Goal: Task Accomplishment & Management: Complete application form

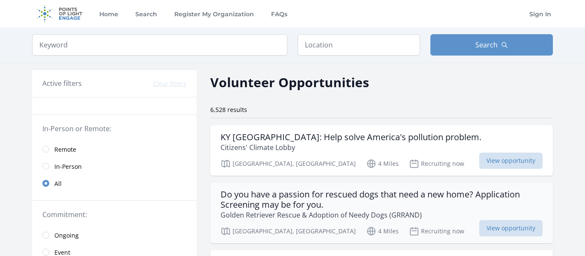
click at [288, 206] on h3 "Do you have a passion for rescued dogs that need a new home? Application Screen…" at bounding box center [381, 200] width 322 height 21
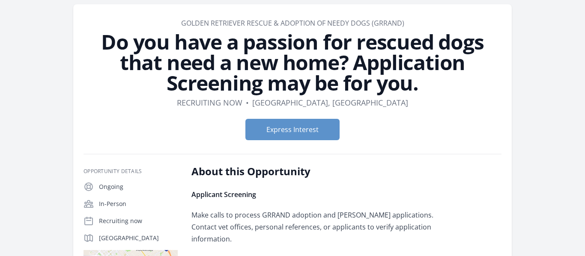
scroll to position [33, 0]
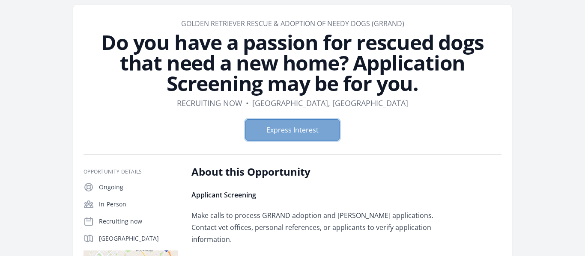
click at [320, 125] on button "Express Interest" at bounding box center [292, 129] width 94 height 21
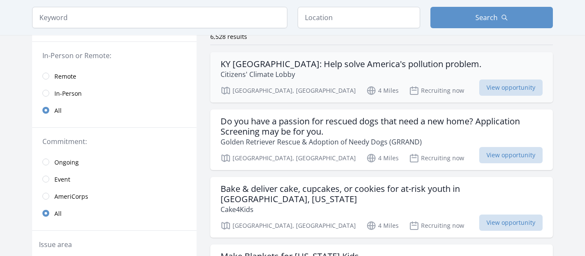
scroll to position [72, 0]
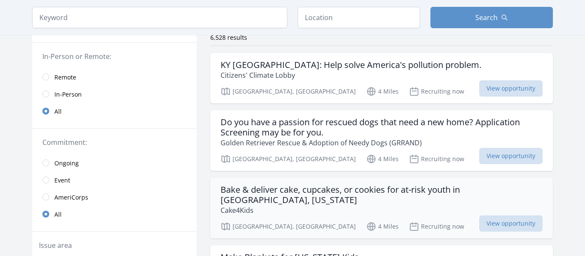
click at [307, 195] on h3 "Bake & deliver cake, cupcakes, or cookies for at-risk youth in [GEOGRAPHIC_DATA…" at bounding box center [381, 195] width 322 height 21
